Goal: Task Accomplishment & Management: Use online tool/utility

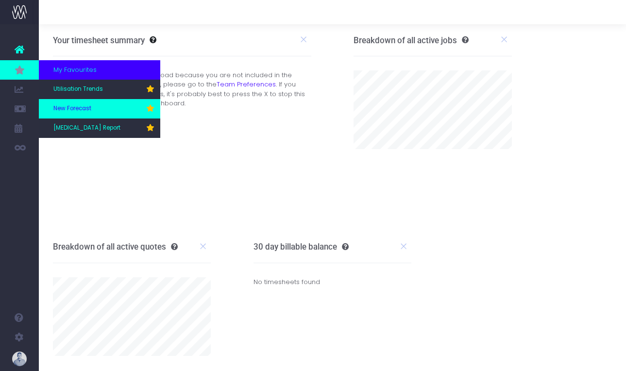
click at [92, 112] on link "New Forecast" at bounding box center [99, 108] width 121 height 19
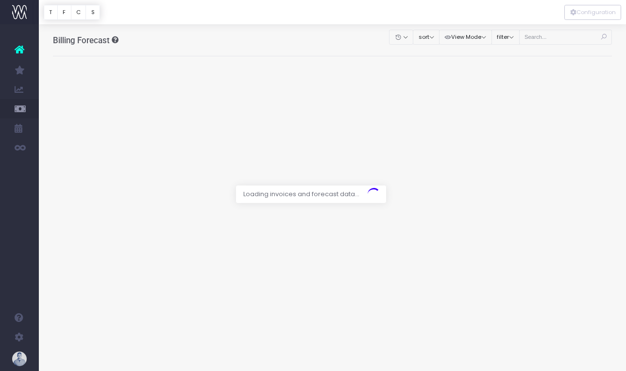
click at [567, 37] on div at bounding box center [313, 185] width 626 height 371
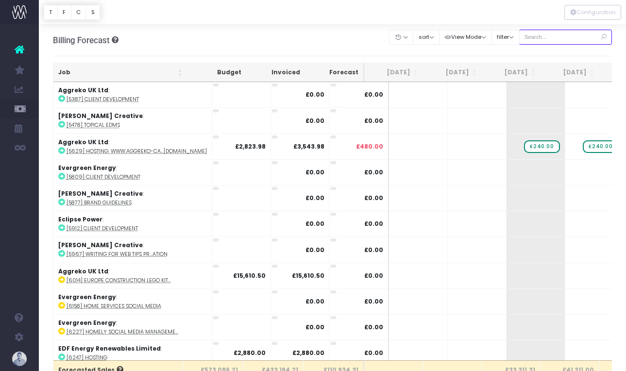
click at [567, 38] on input "text" at bounding box center [565, 37] width 93 height 15
type input "confirmed"
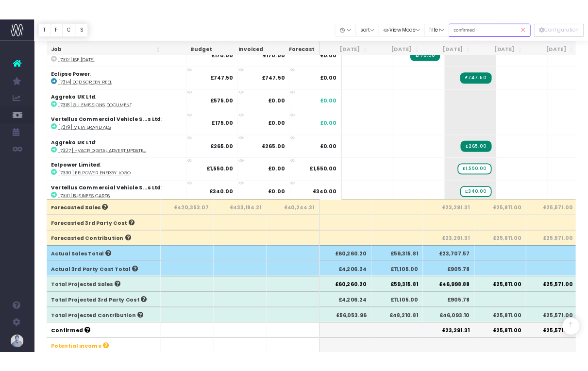
scroll to position [162, 0]
